Goal: Register for event/course

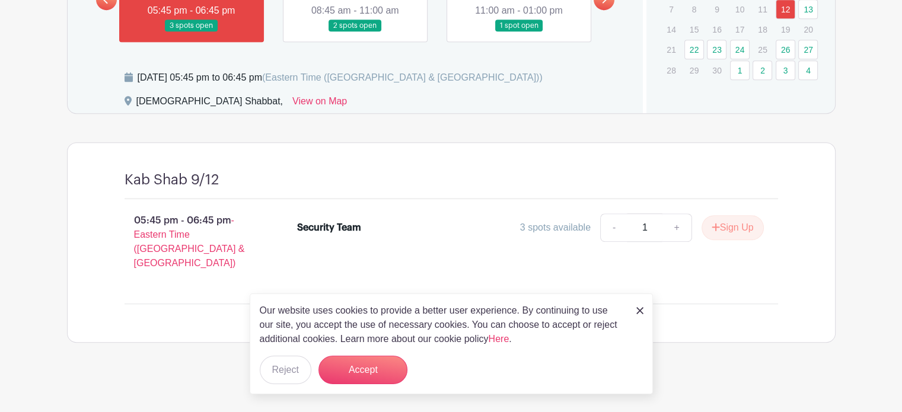
scroll to position [638, 0]
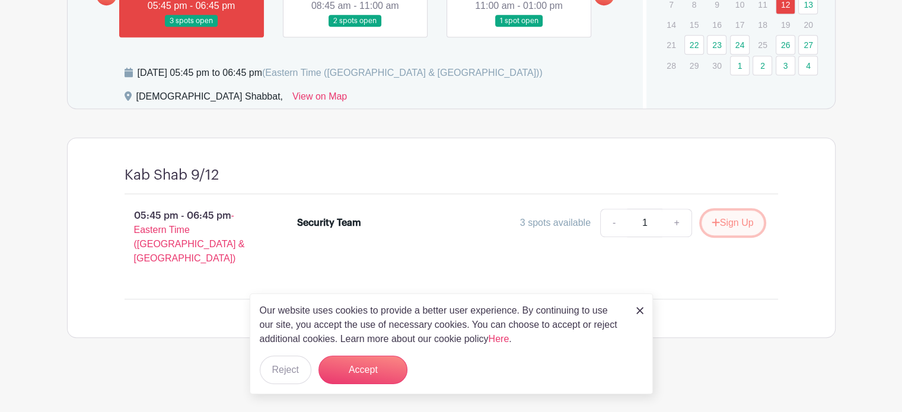
click at [721, 234] on button "Sign Up" at bounding box center [733, 223] width 62 height 25
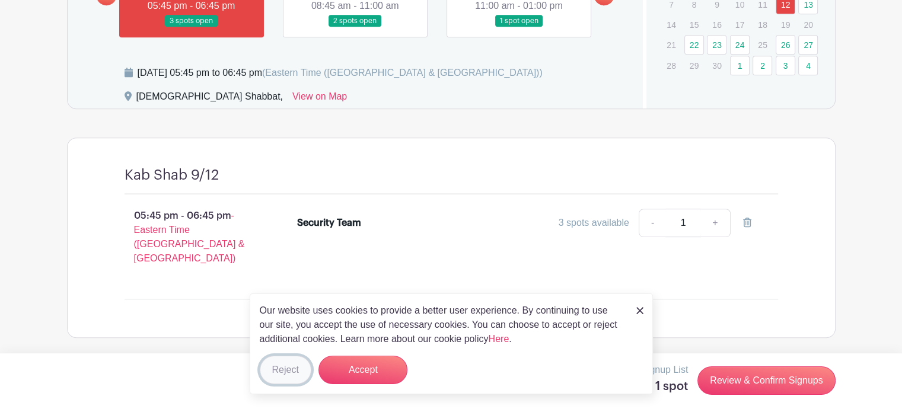
click at [287, 368] on button "Reject" at bounding box center [286, 370] width 52 height 28
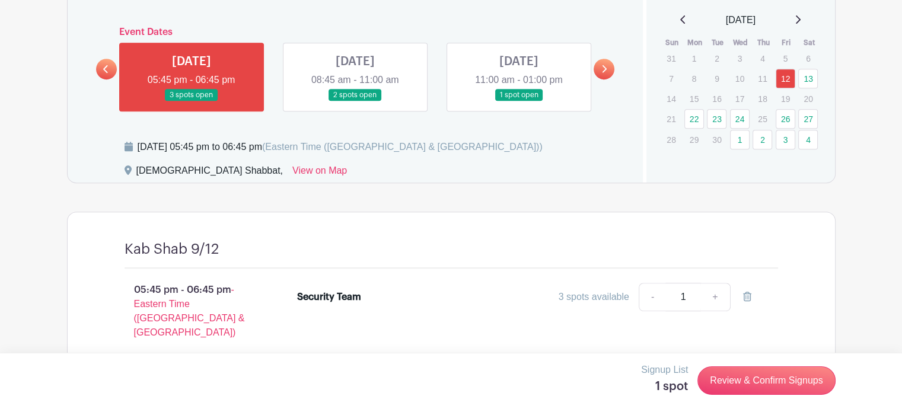
scroll to position [519, 0]
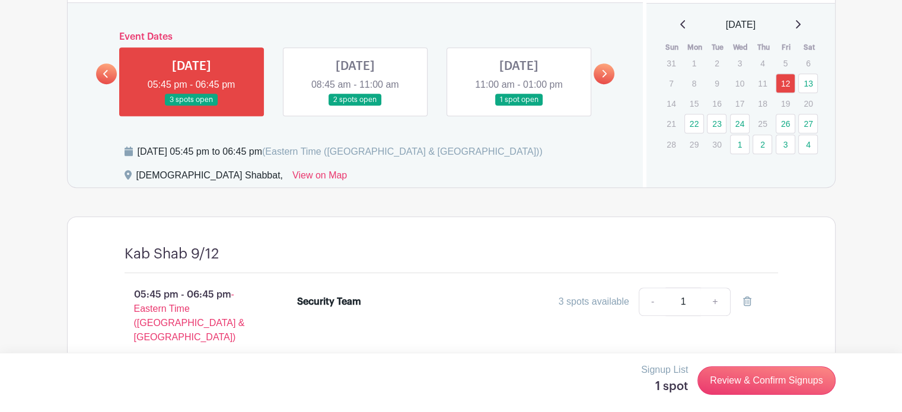
click at [519, 106] on link at bounding box center [519, 106] width 0 height 0
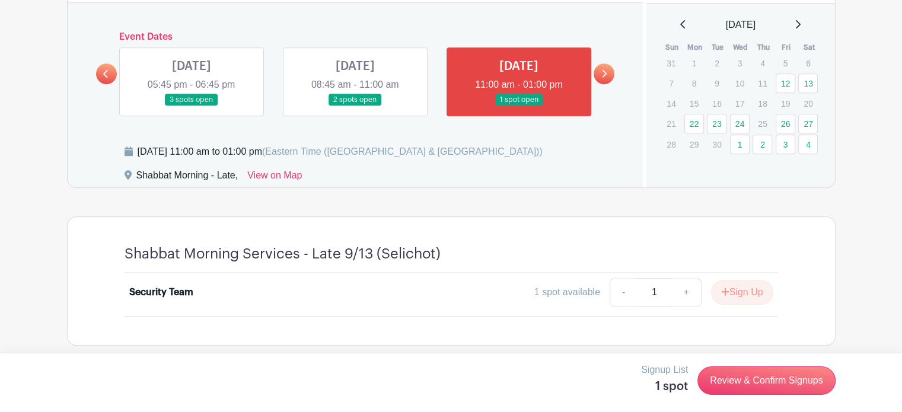
click at [355, 106] on link at bounding box center [355, 106] width 0 height 0
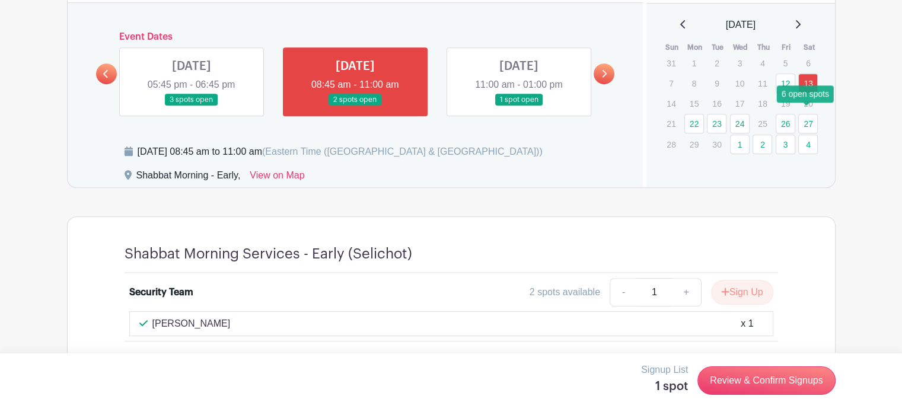
click at [806, 93] on link "13" at bounding box center [808, 84] width 20 height 20
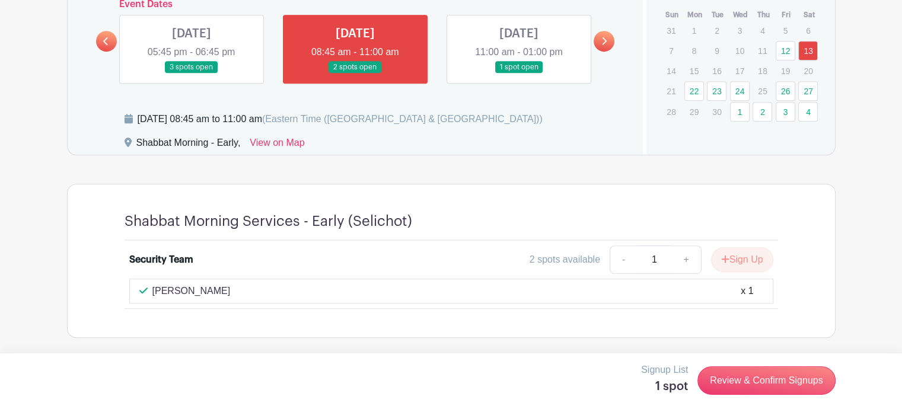
scroll to position [602, 0]
click at [737, 255] on button "Sign Up" at bounding box center [742, 259] width 62 height 25
click at [206, 324] on div "Shabbat Morning Services - Early (Selichot) Security Team 2 spots available - 1…" at bounding box center [451, 260] width 711 height 153
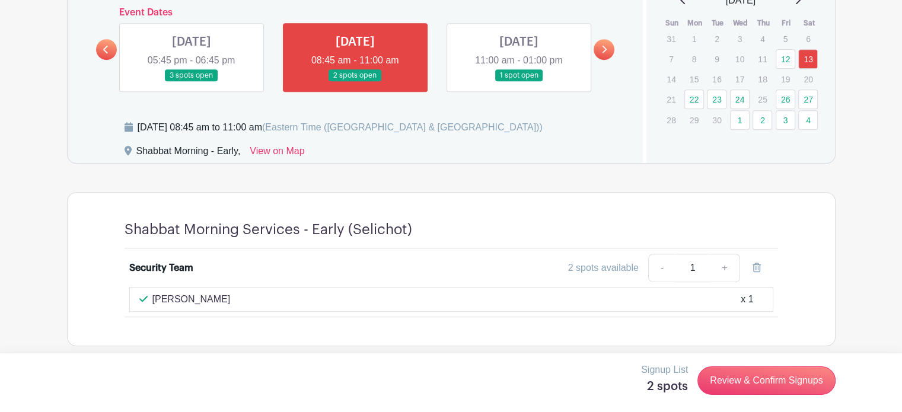
scroll to position [543, 0]
click at [355, 82] on link at bounding box center [355, 82] width 0 height 0
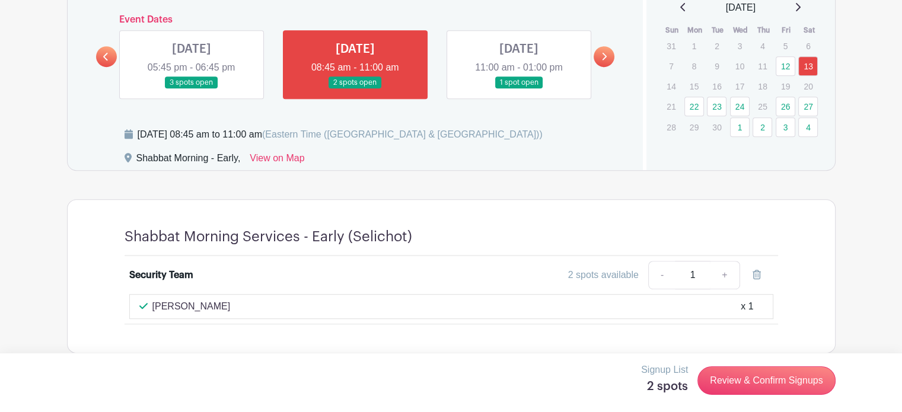
scroll to position [602, 0]
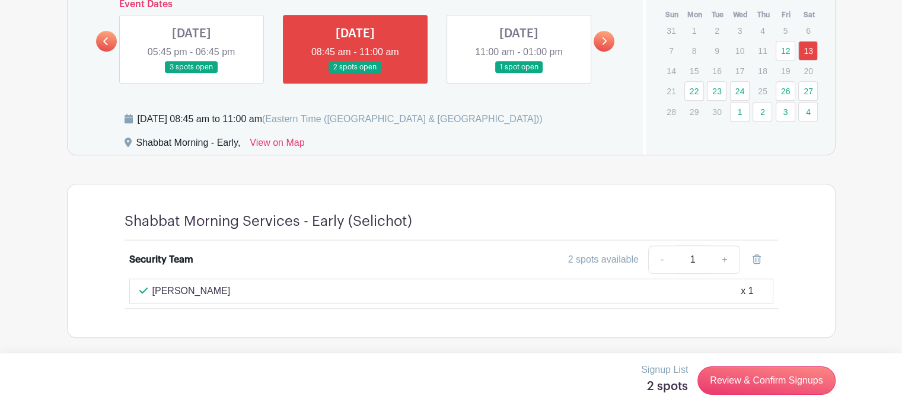
click at [243, 289] on div "[PERSON_NAME] x 1" at bounding box center [451, 291] width 624 height 14
click at [723, 256] on link "+" at bounding box center [725, 260] width 30 height 28
type input "2"
click at [659, 258] on link "-" at bounding box center [661, 260] width 27 height 28
type input "1"
